Goal: Find contact information: Find contact information

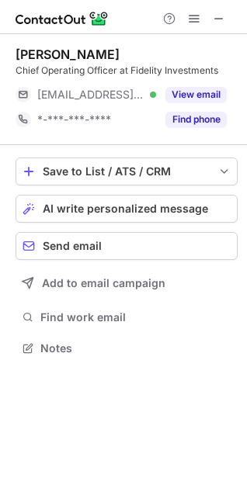
scroll to position [7, 7]
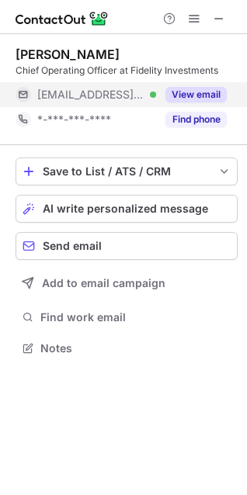
click at [183, 92] on button "View email" at bounding box center [195, 95] width 61 height 16
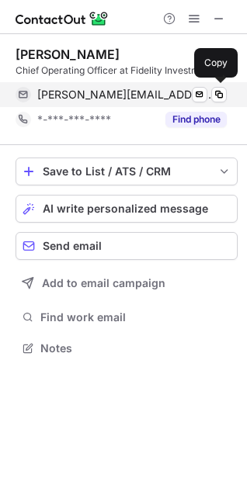
click at [96, 92] on span "[PERSON_NAME][EMAIL_ADDRESS][DOMAIN_NAME]" at bounding box center [126, 95] width 178 height 14
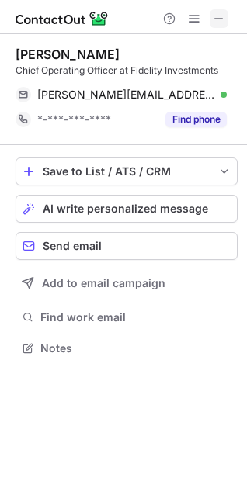
click at [222, 17] on span at bounding box center [219, 18] width 12 height 12
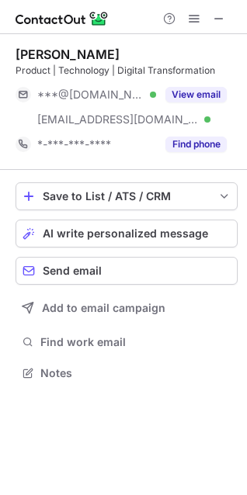
scroll to position [362, 247]
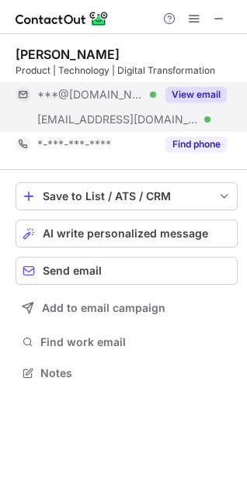
click at [182, 98] on button "View email" at bounding box center [195, 95] width 61 height 16
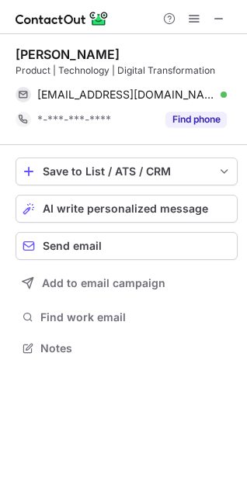
scroll to position [337, 247]
click at [228, 20] on button at bounding box center [219, 18] width 19 height 19
